Goal: Transaction & Acquisition: Book appointment/travel/reservation

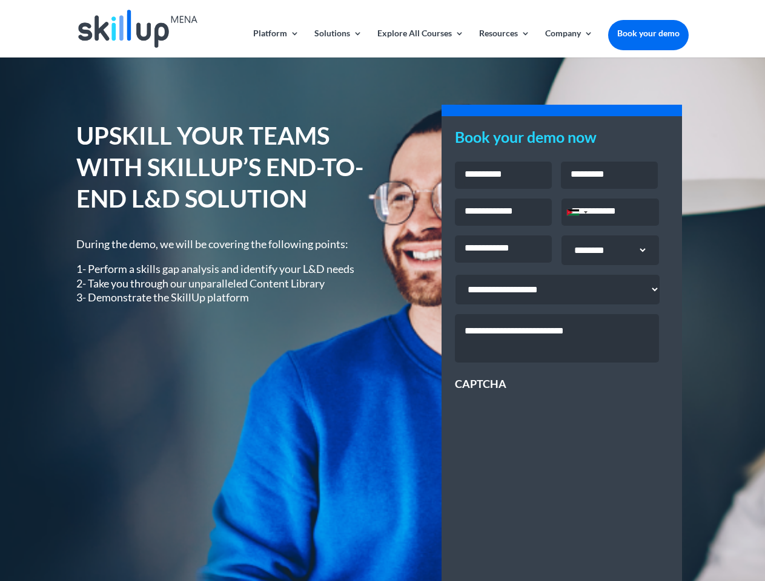
click at [382, 291] on div "UPSKILL YOUR TEAMS WITH SKILLUP’S END-TO-END L&D SOLUTION During the demo, we w…" at bounding box center [381, 437] width 611 height 666
click at [337, 43] on link "Solutions" at bounding box center [338, 43] width 48 height 28
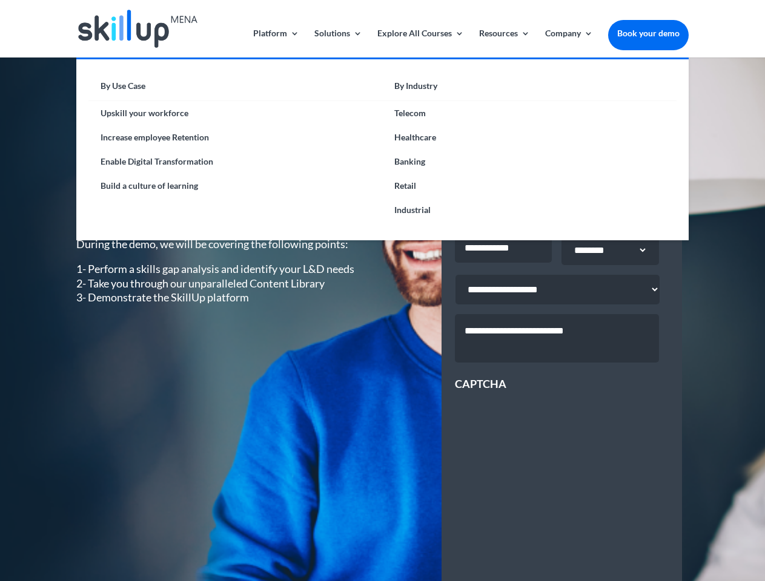
click at [420, 43] on link "Explore All Courses" at bounding box center [420, 43] width 87 height 28
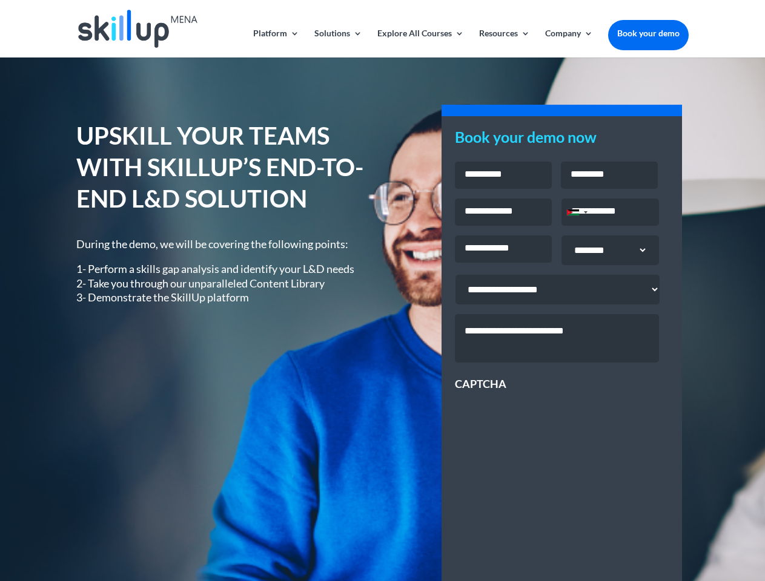
click at [503, 43] on link "Resources" at bounding box center [504, 43] width 51 height 28
click at [569, 43] on link "Company" at bounding box center [569, 43] width 48 height 28
click at [576, 214] on div "Jordan +962" at bounding box center [573, 212] width 12 height 6
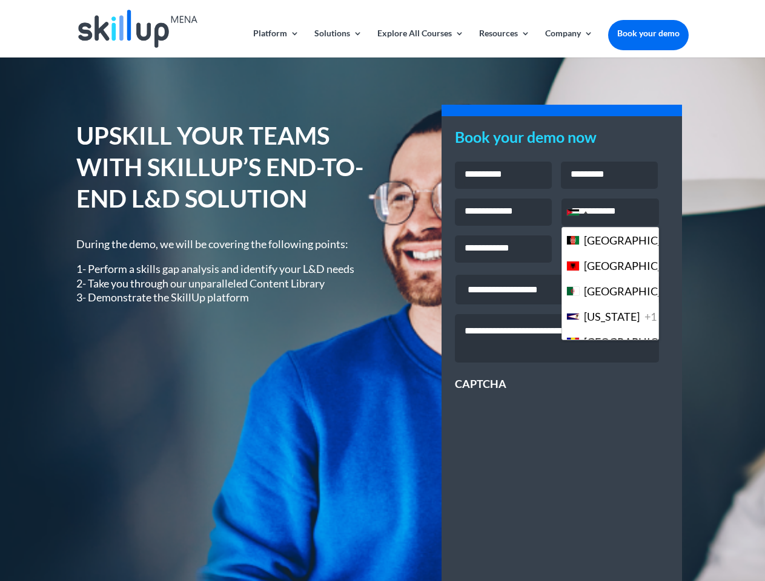
scroll to position [3304, 0]
